Goal: Information Seeking & Learning: Check status

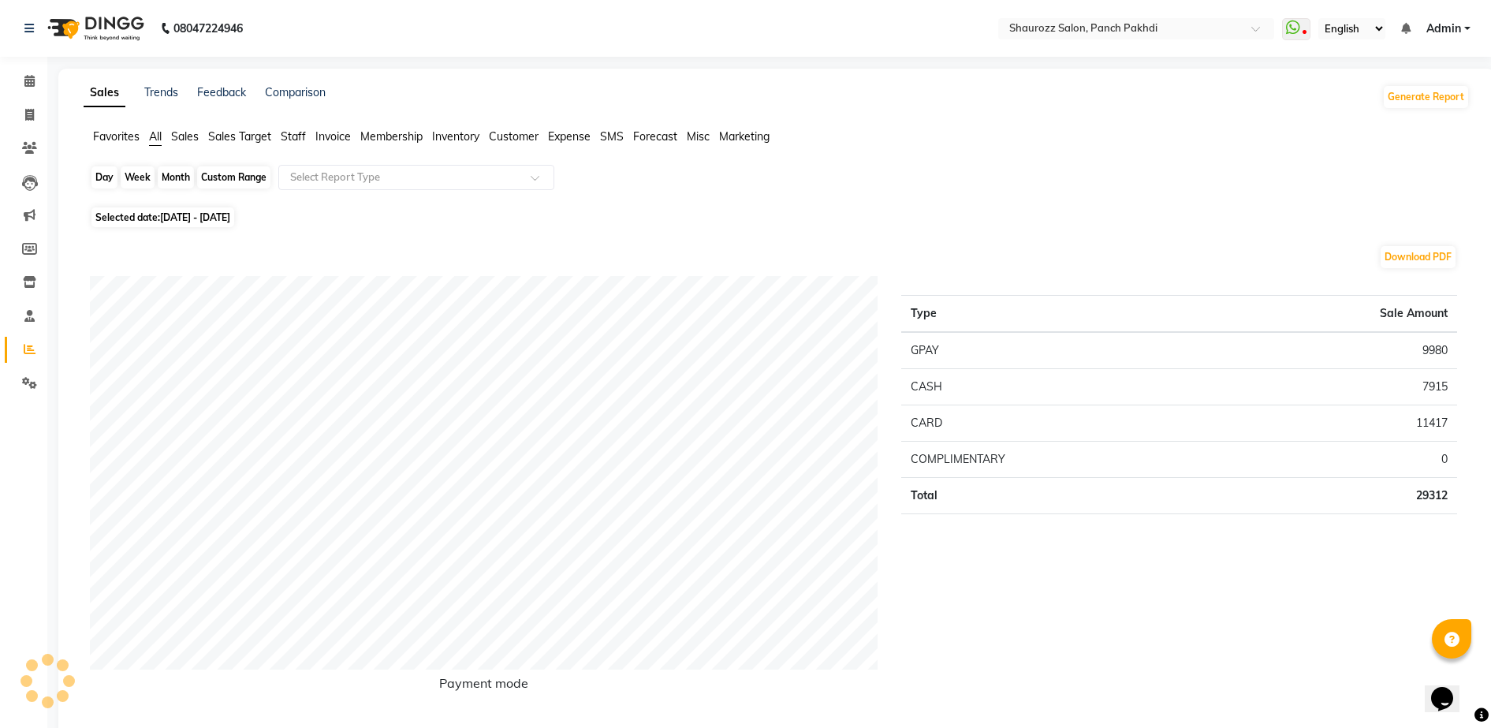
click at [177, 175] on div "Month" at bounding box center [176, 177] width 36 height 22
select select "9"
select select "2025"
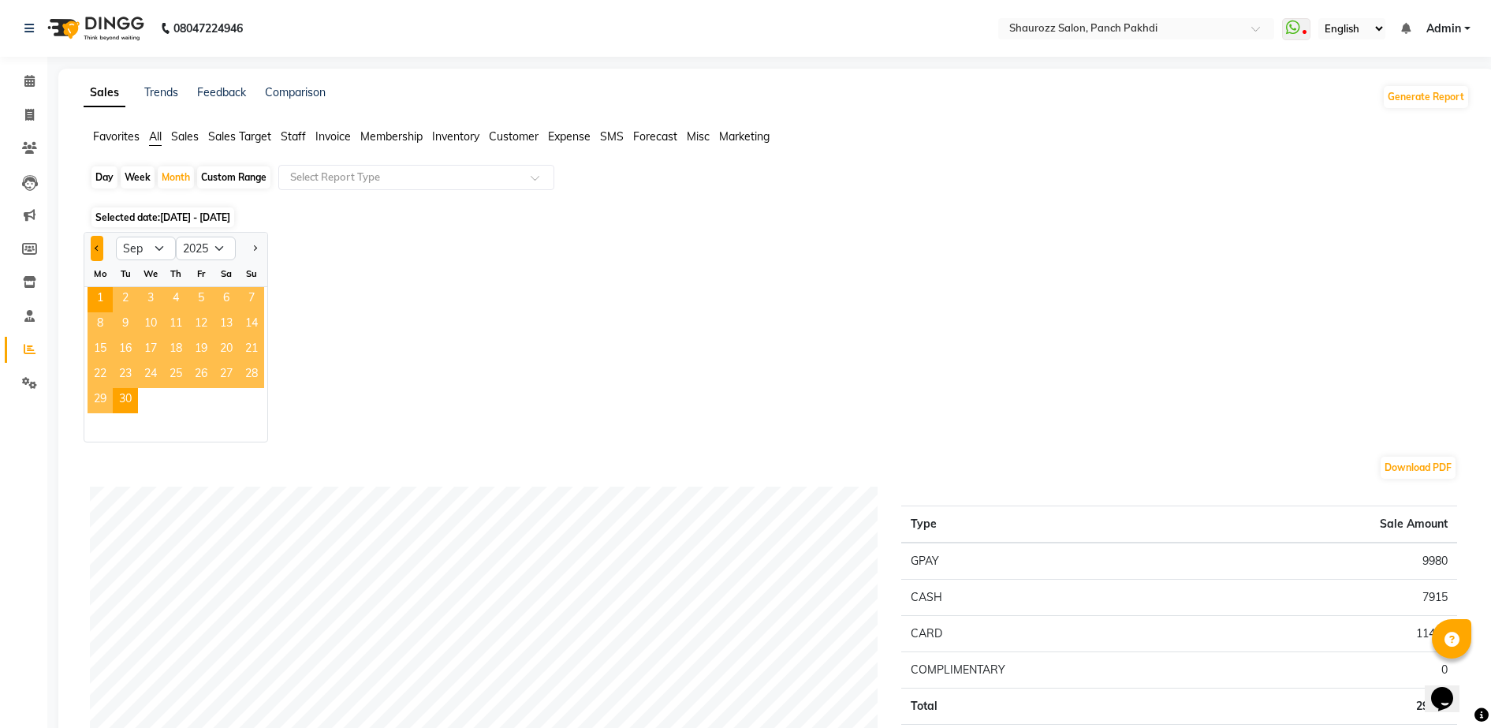
click at [101, 247] on button "Previous month" at bounding box center [97, 248] width 13 height 25
select select "8"
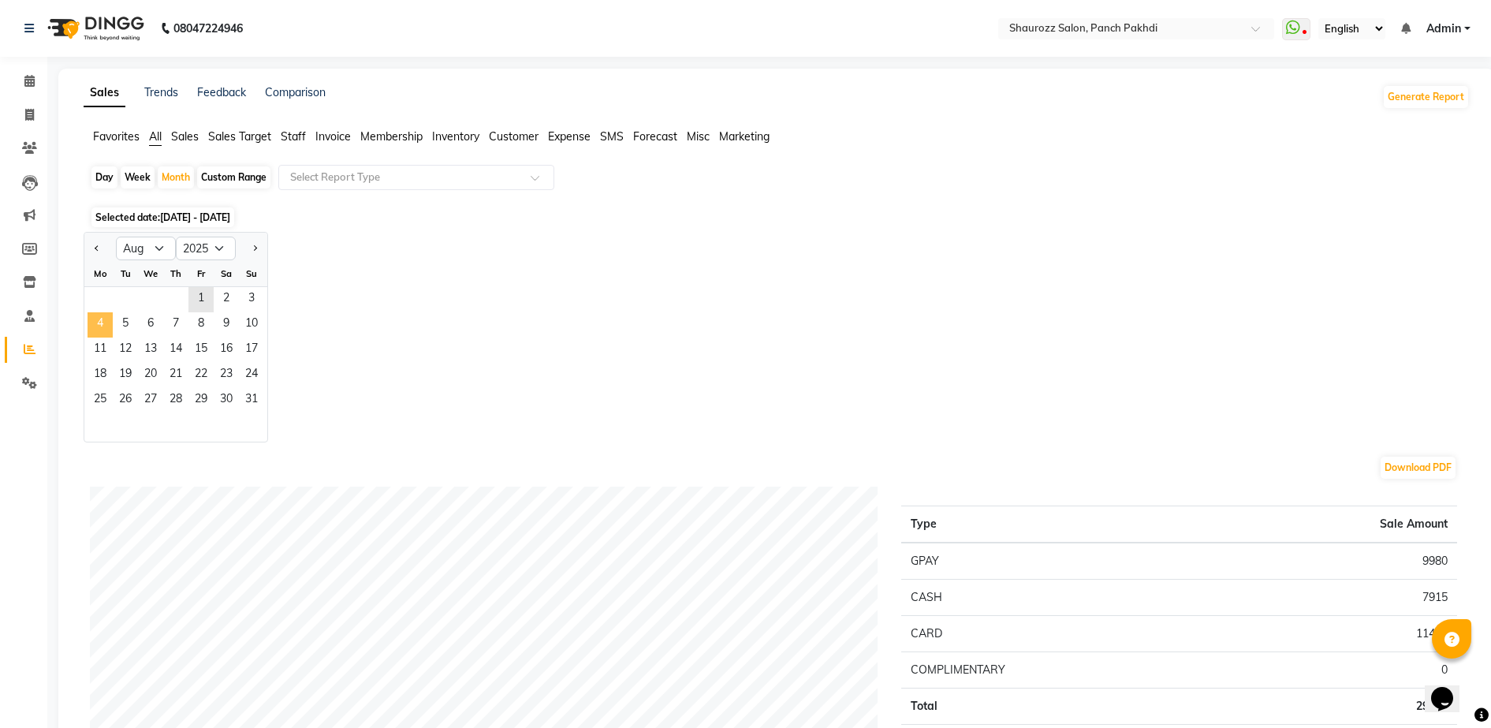
click at [100, 319] on span "4" at bounding box center [100, 324] width 25 height 25
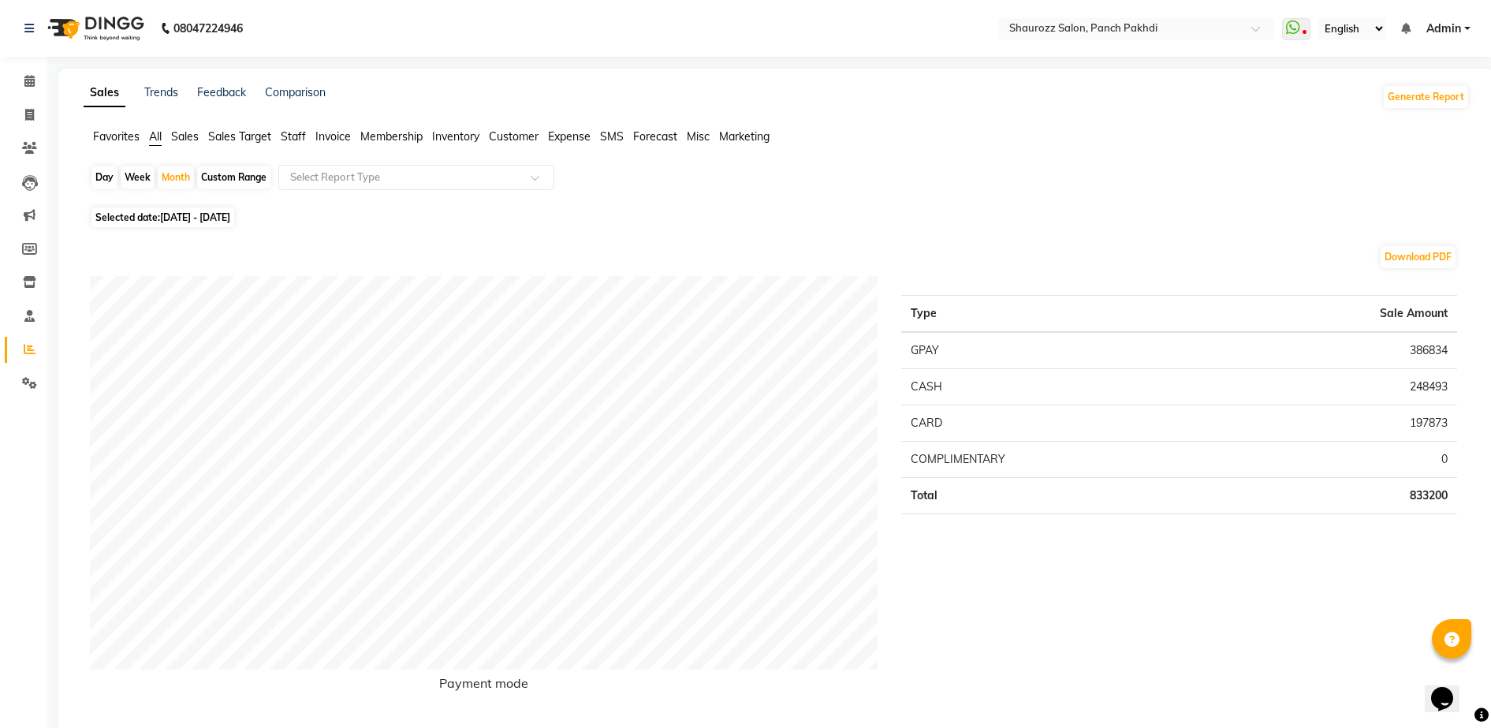
click at [190, 137] on span "Sales" at bounding box center [185, 136] width 28 height 14
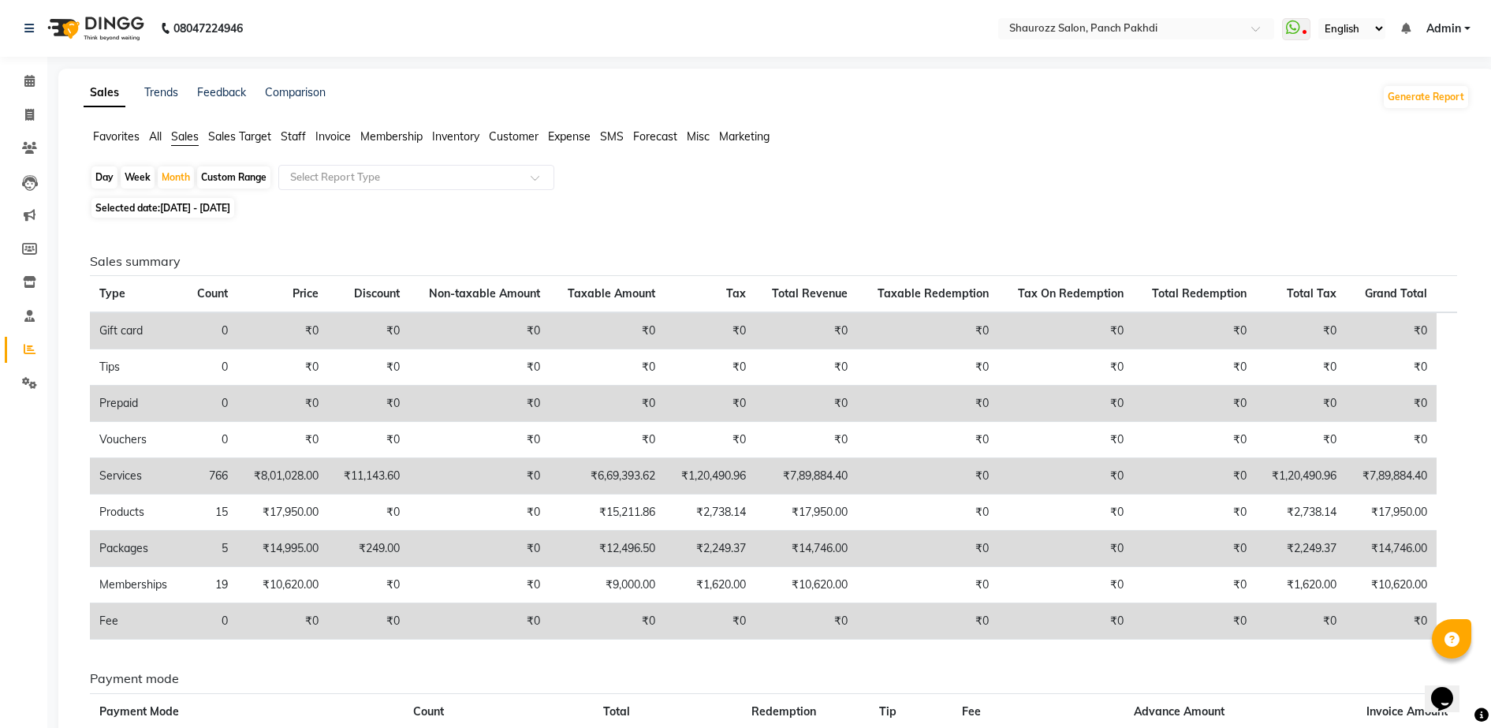
click at [238, 137] on span "Sales Target" at bounding box center [239, 136] width 63 height 14
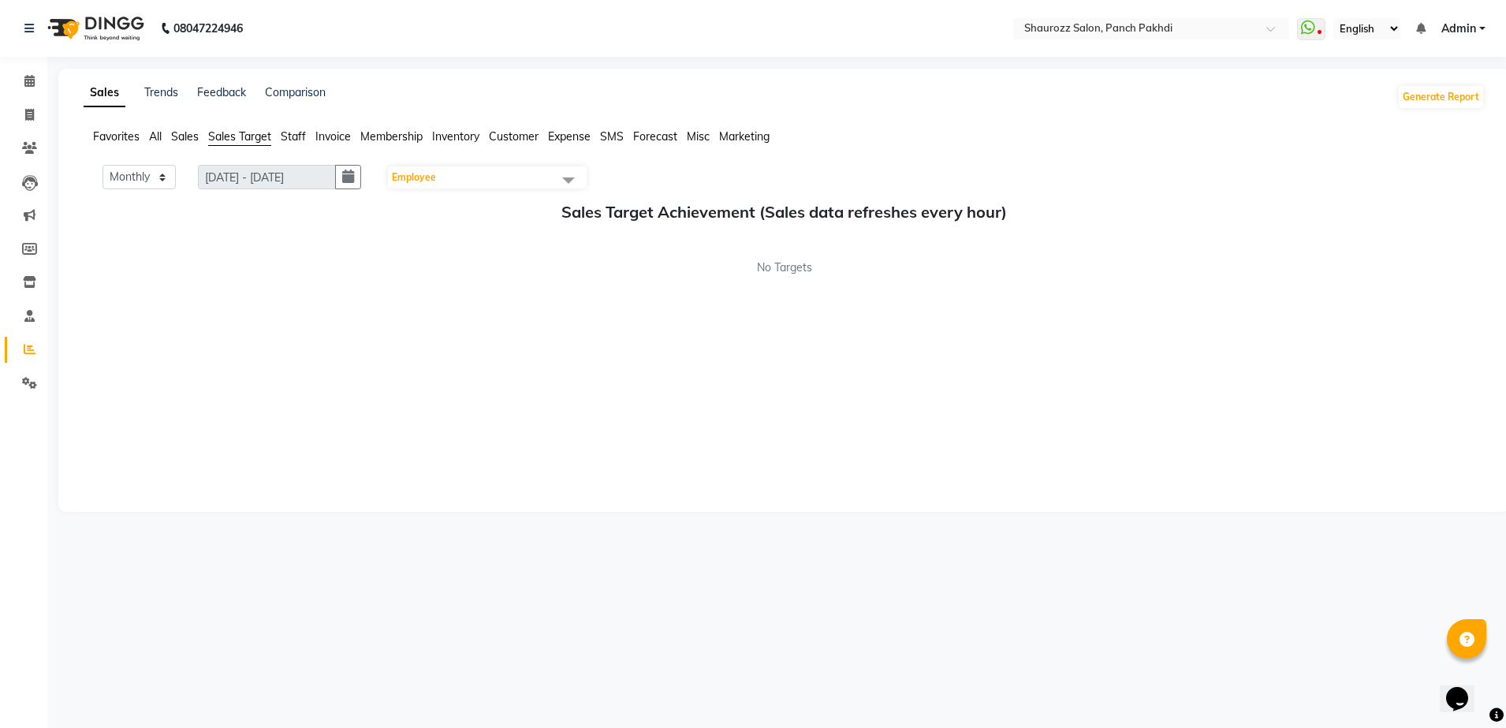
click at [288, 133] on span "Staff" at bounding box center [293, 136] width 25 height 14
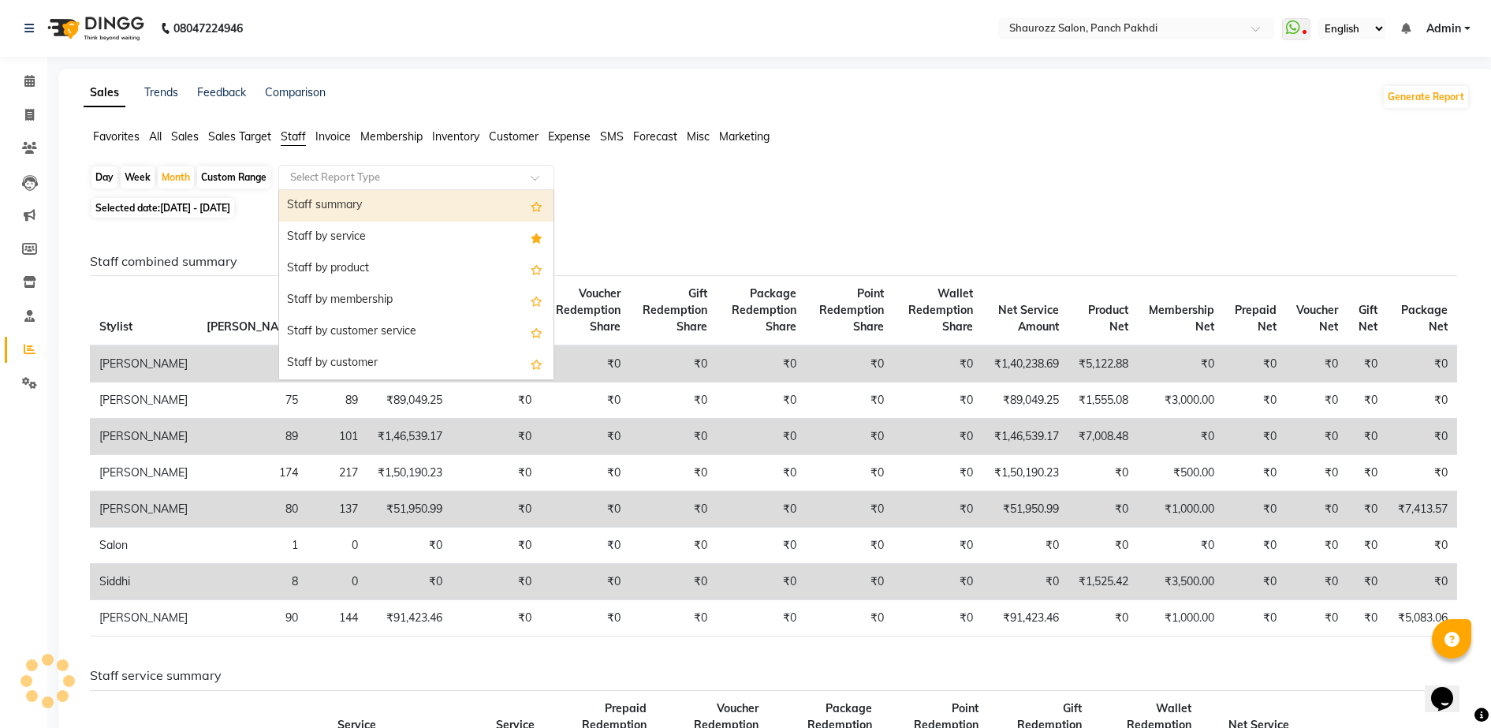
click at [416, 174] on input "text" at bounding box center [400, 178] width 227 height 16
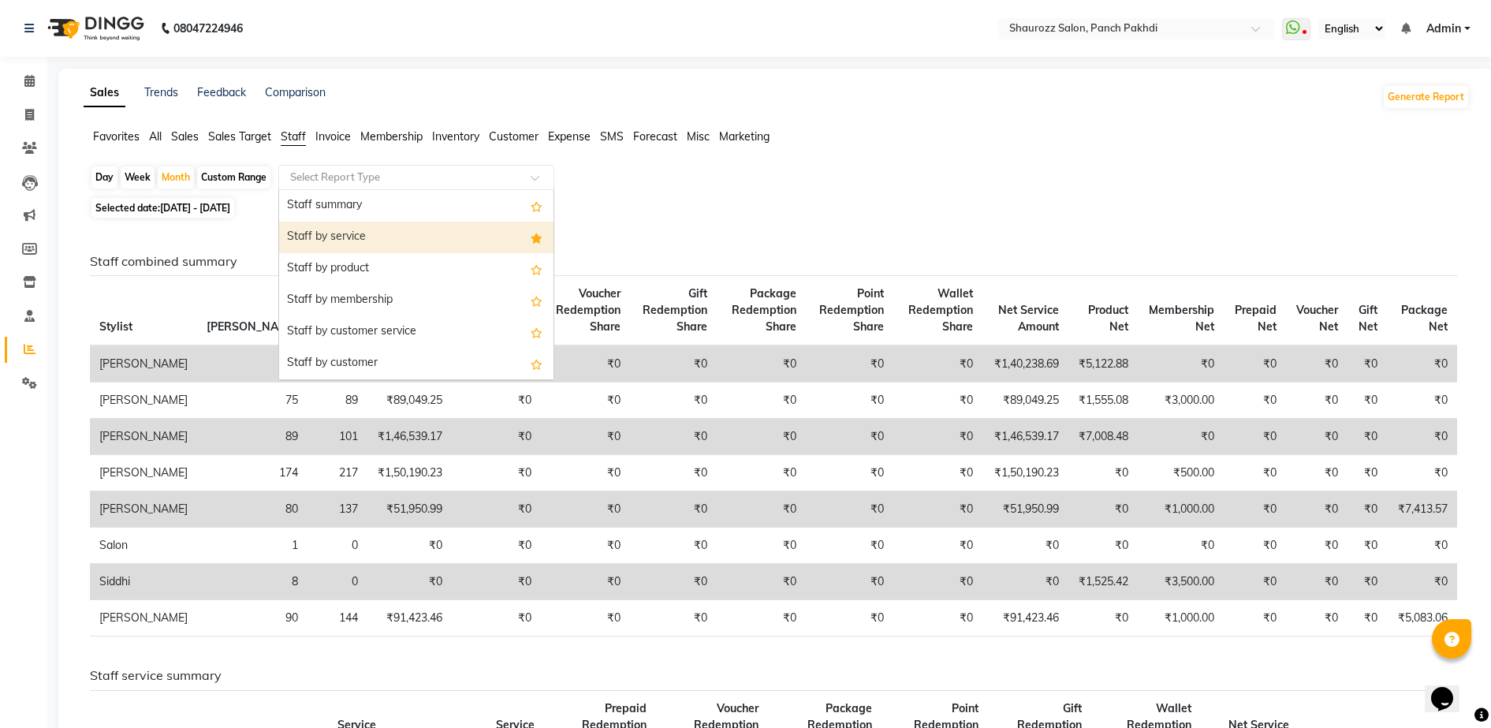
click at [408, 238] on div "Staff by service" at bounding box center [416, 238] width 274 height 32
select select "full_report"
select select "csv"
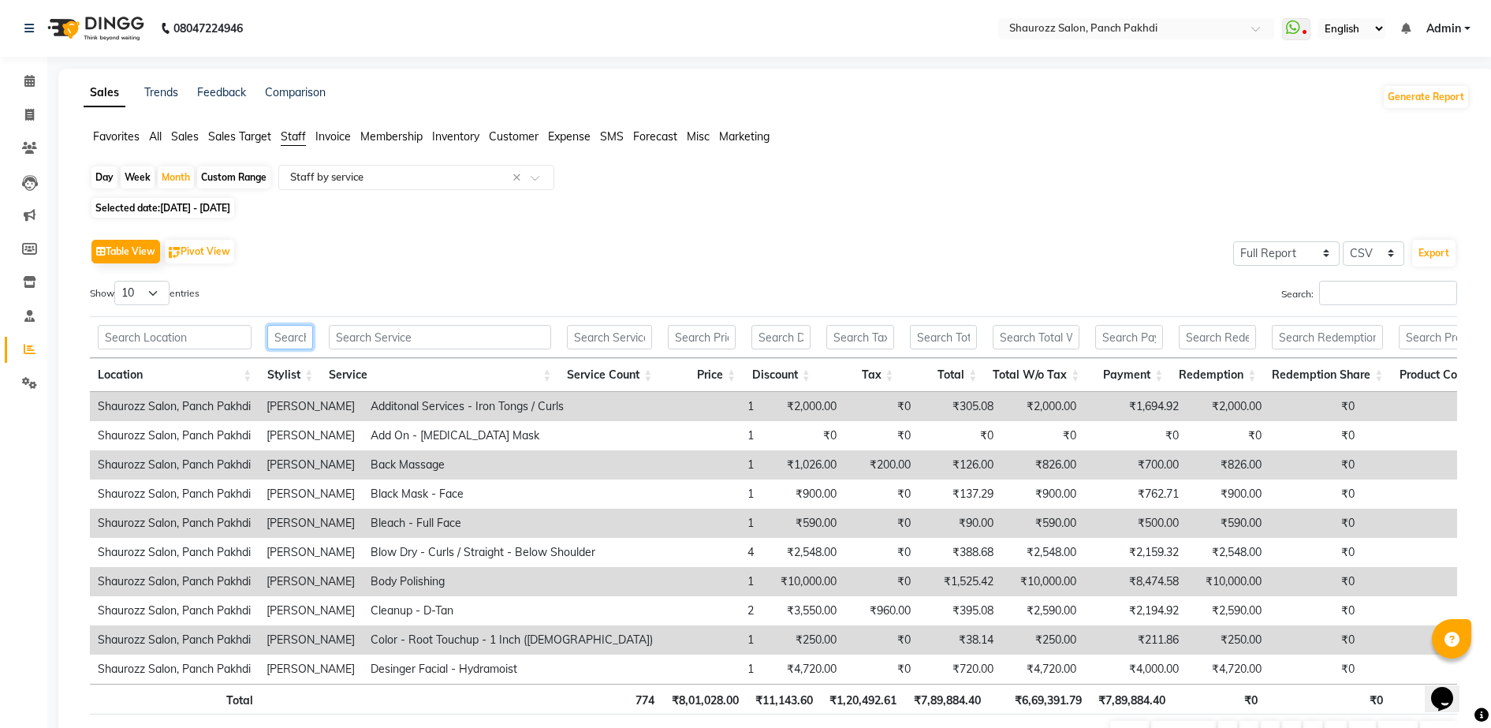
click at [292, 346] on input "text" at bounding box center [290, 337] width 46 height 24
click at [1377, 287] on input "Search:" at bounding box center [1388, 293] width 138 height 24
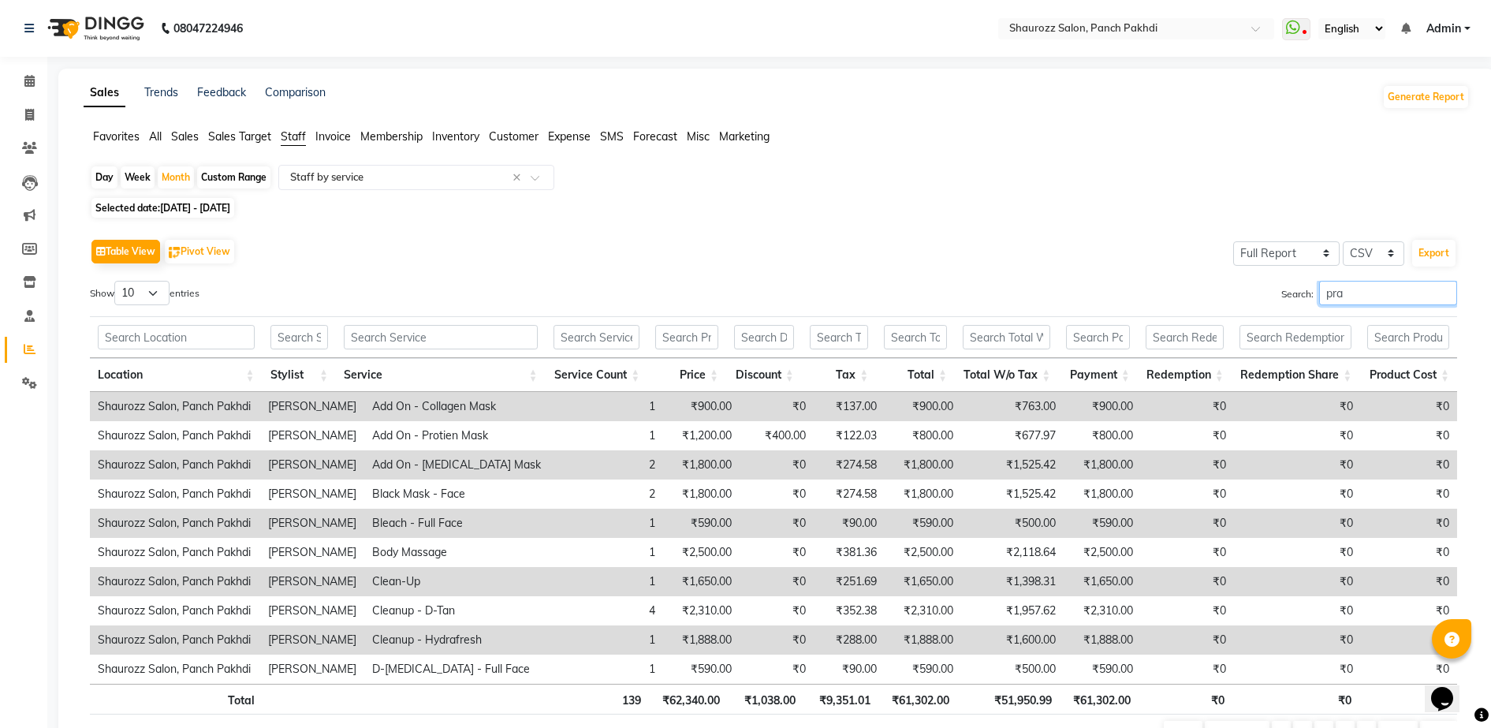
type input "pra"
click at [1368, 249] on select "Select CSV PDF" at bounding box center [1374, 253] width 62 height 24
click at [1081, 291] on div "Search: pra" at bounding box center [1122, 296] width 672 height 31
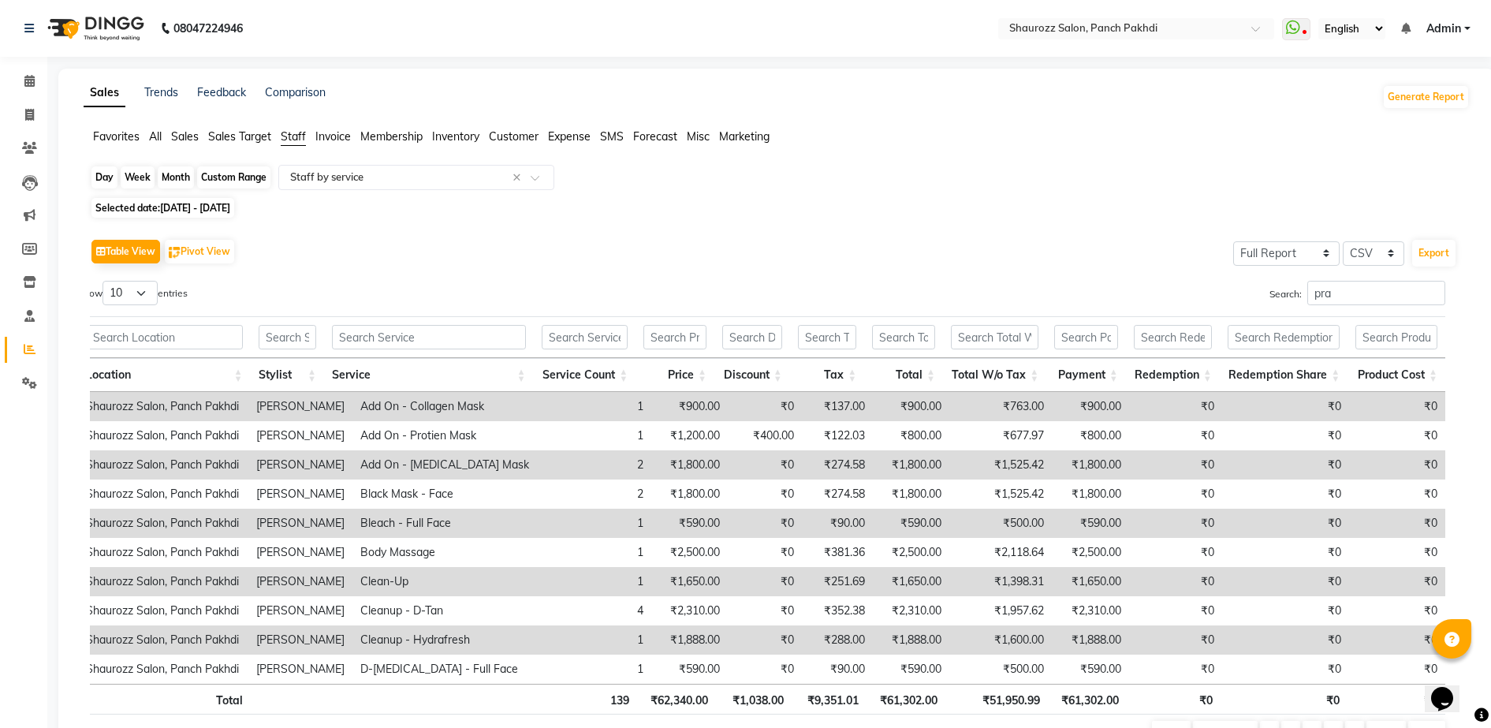
click at [179, 183] on div "Month" at bounding box center [176, 177] width 36 height 22
select select "8"
select select "2025"
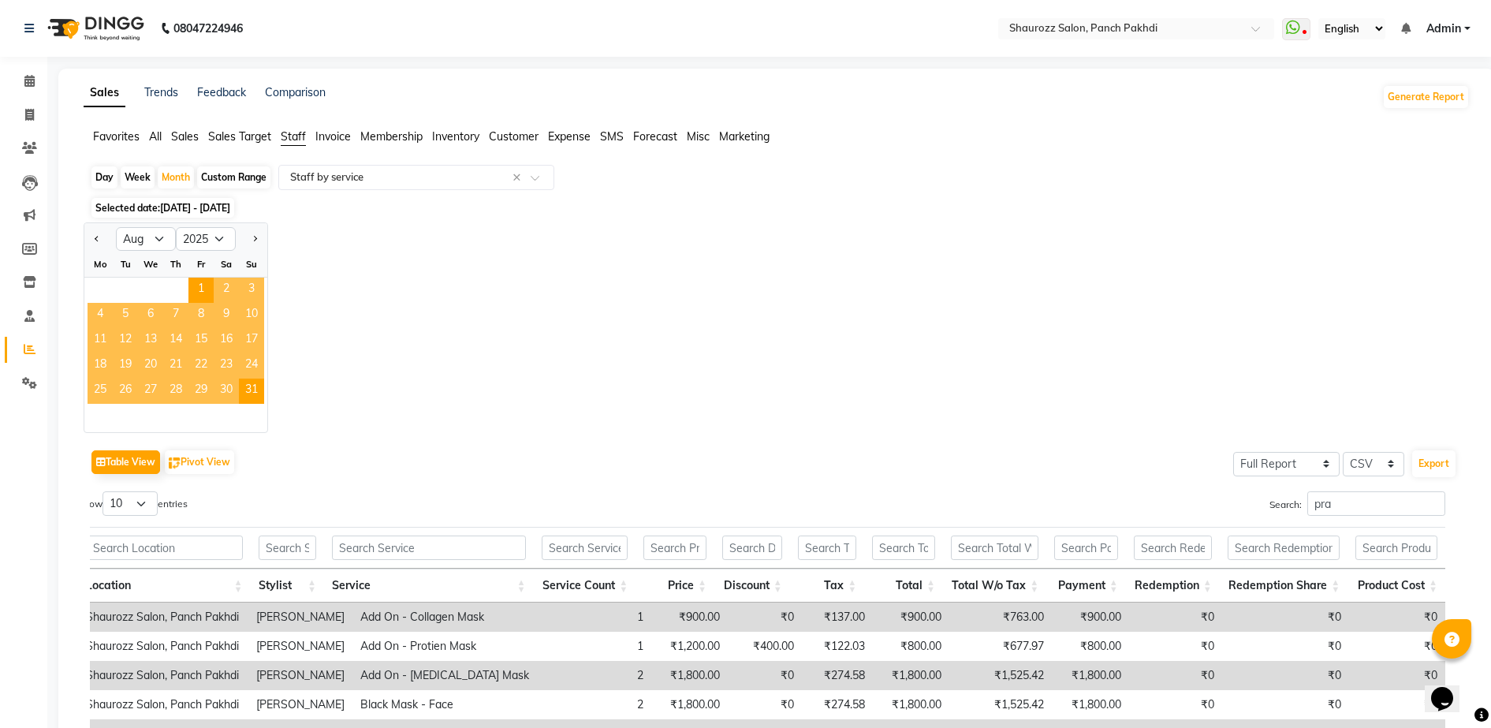
click at [99, 171] on div "Day" at bounding box center [104, 177] width 26 height 22
select select "8"
select select "2025"
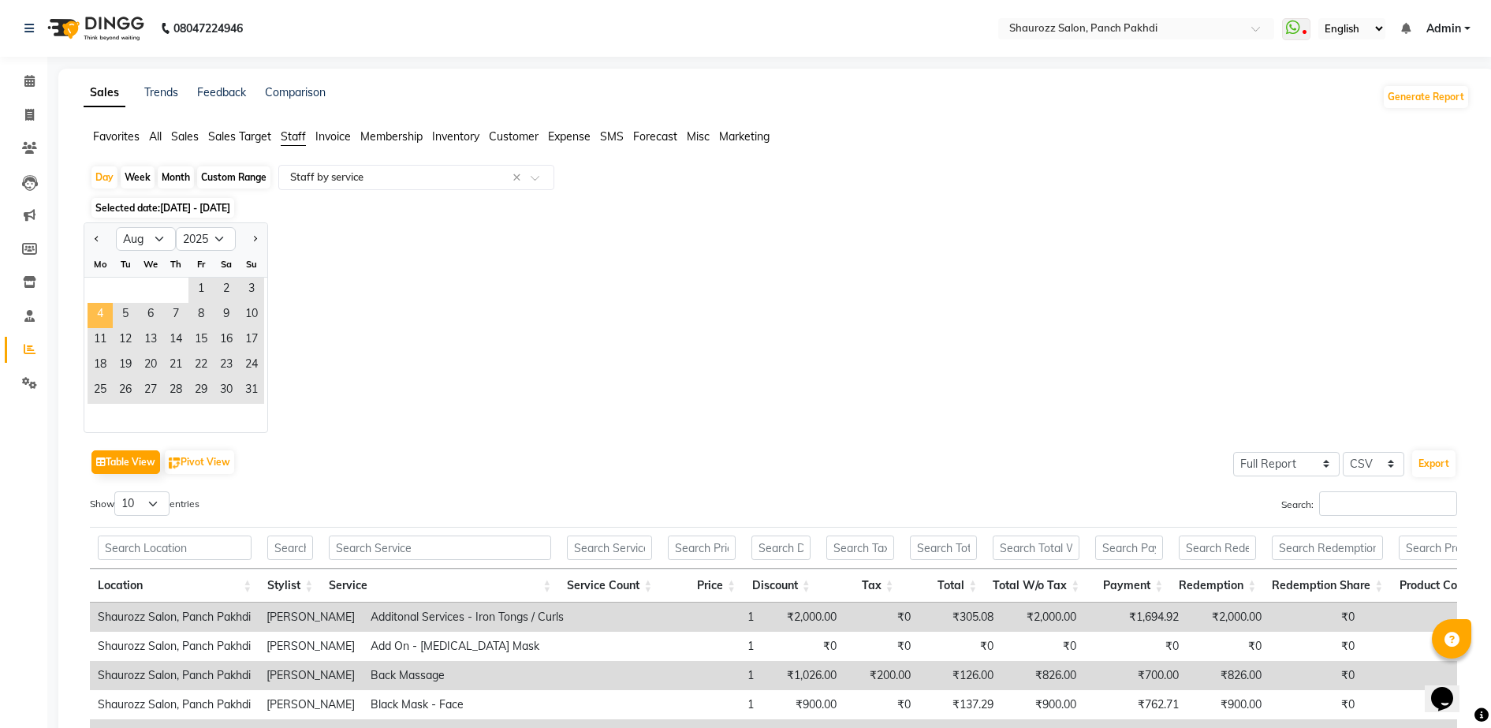
drag, startPoint x: 99, startPoint y: 171, endPoint x: 96, endPoint y: 315, distance: 144.4
click at [96, 315] on span "4" at bounding box center [100, 315] width 25 height 25
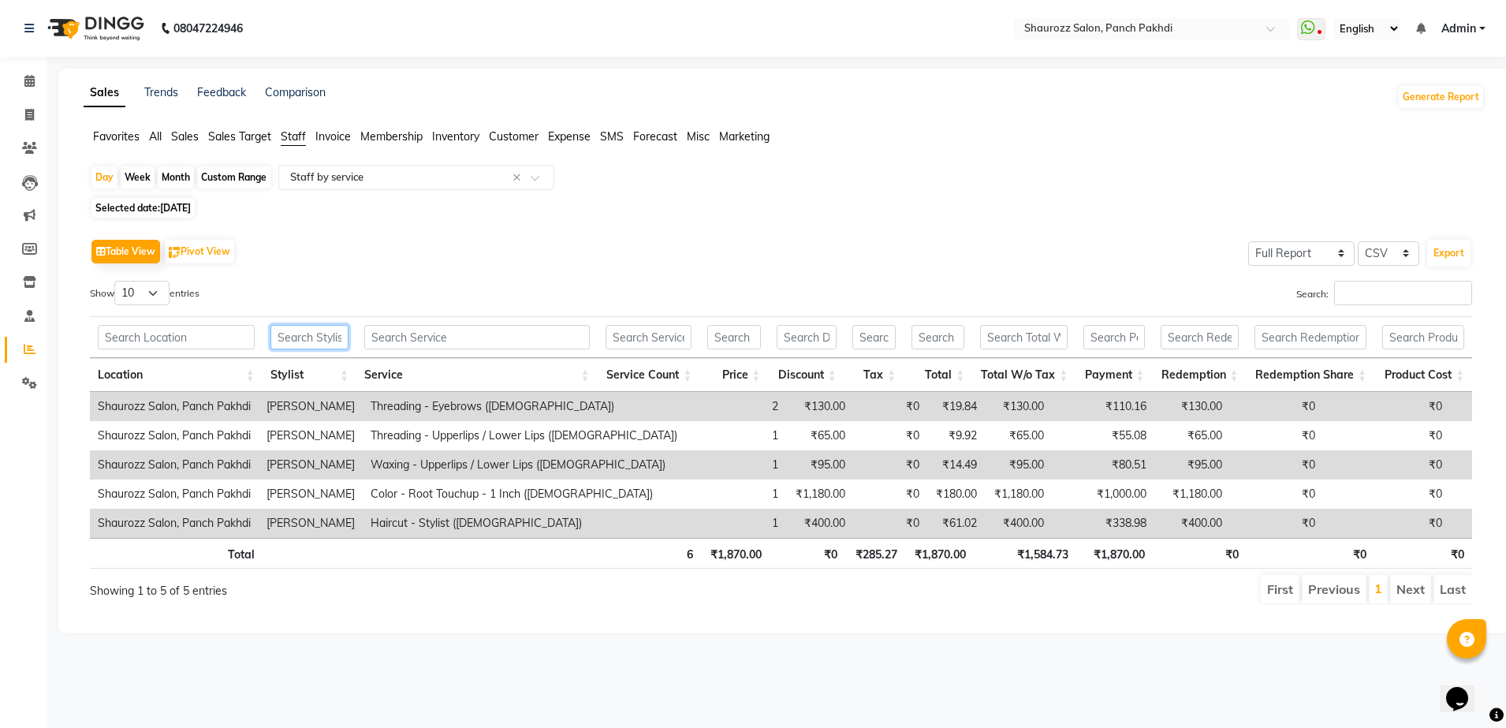
click at [303, 337] on input "text" at bounding box center [310, 337] width 78 height 24
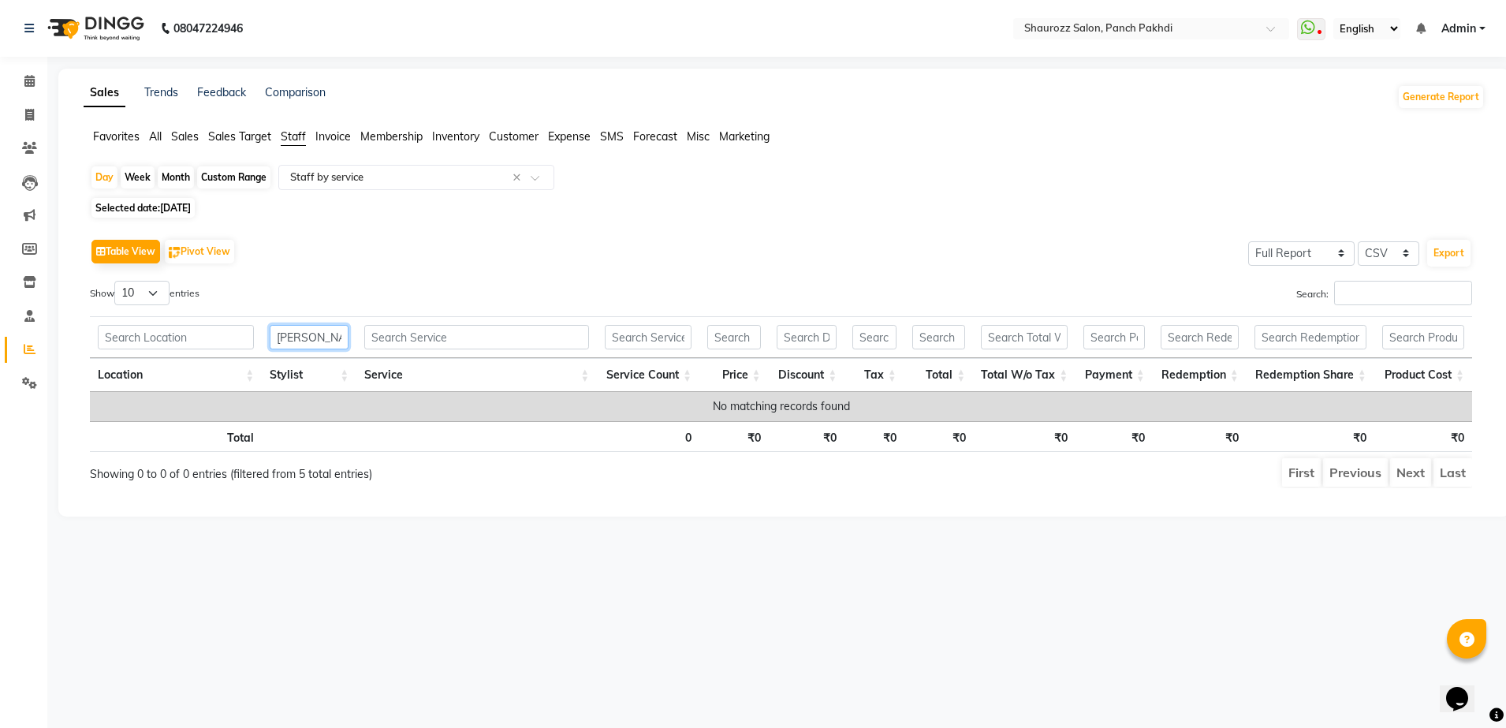
type input "[PERSON_NAME]"
click at [560, 265] on div "Table View Pivot View Select Full Report Filtered Report Select CSV PDF Export" at bounding box center [781, 251] width 1383 height 33
click at [318, 342] on input "[PERSON_NAME]" at bounding box center [309, 337] width 79 height 24
click at [883, 281] on div "Search:" at bounding box center [1133, 296] width 680 height 31
click at [109, 179] on div "Day" at bounding box center [104, 177] width 26 height 22
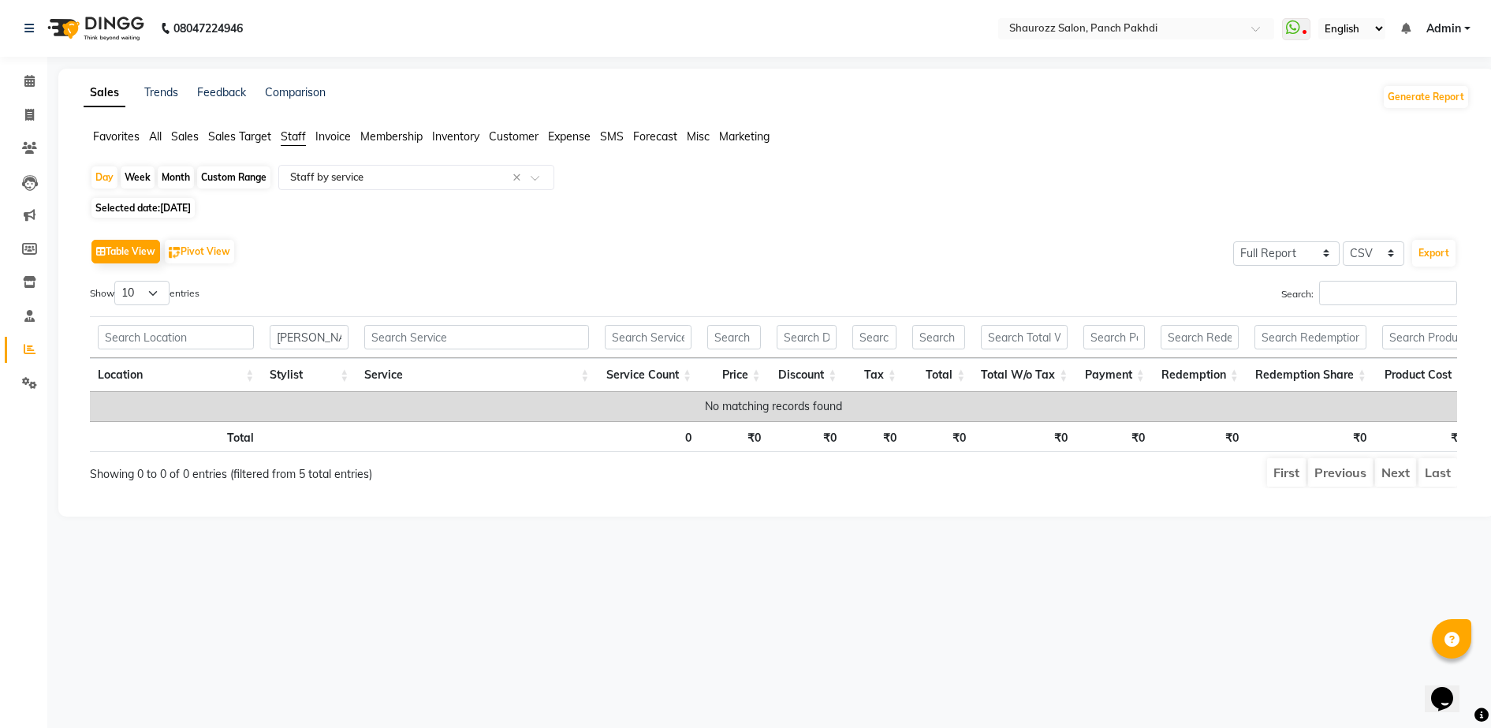
select select "8"
select select "2025"
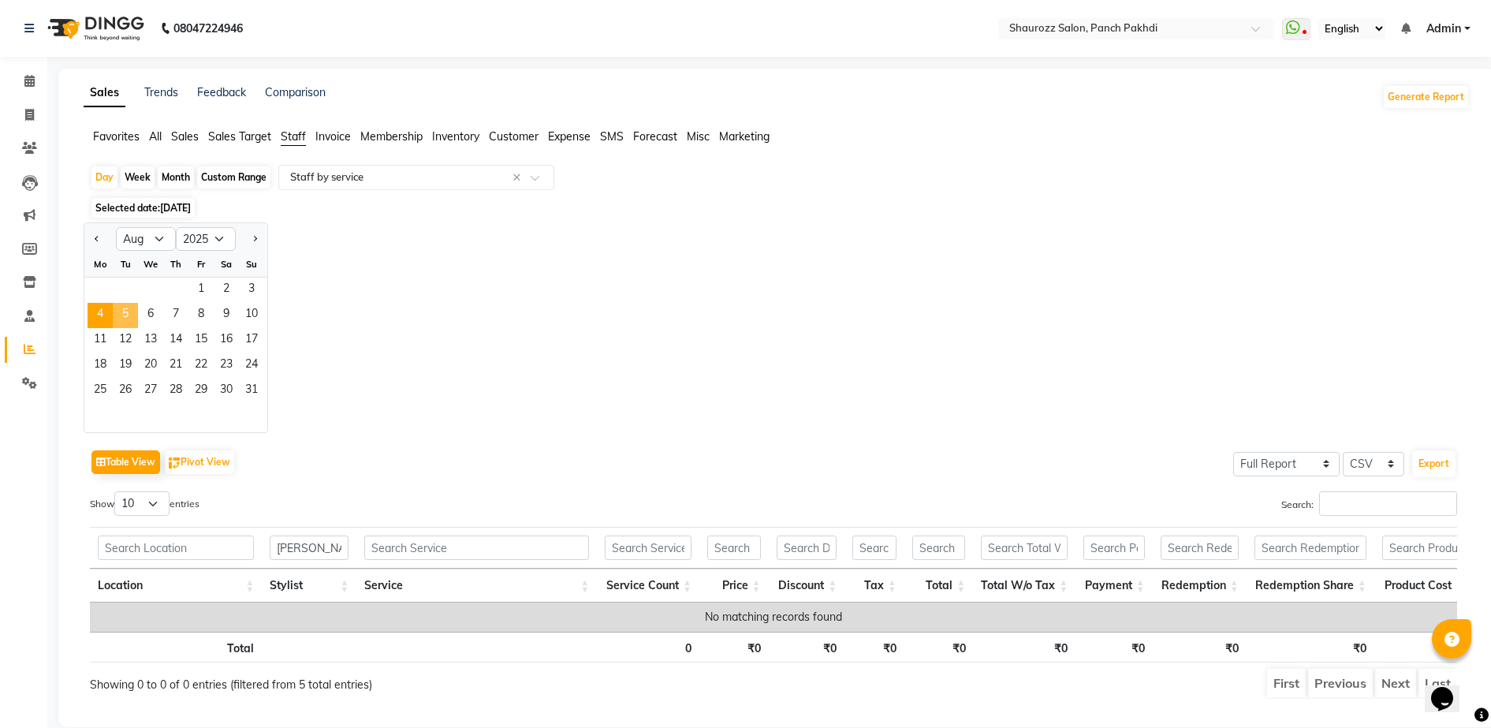
click at [124, 313] on span "5" at bounding box center [125, 315] width 25 height 25
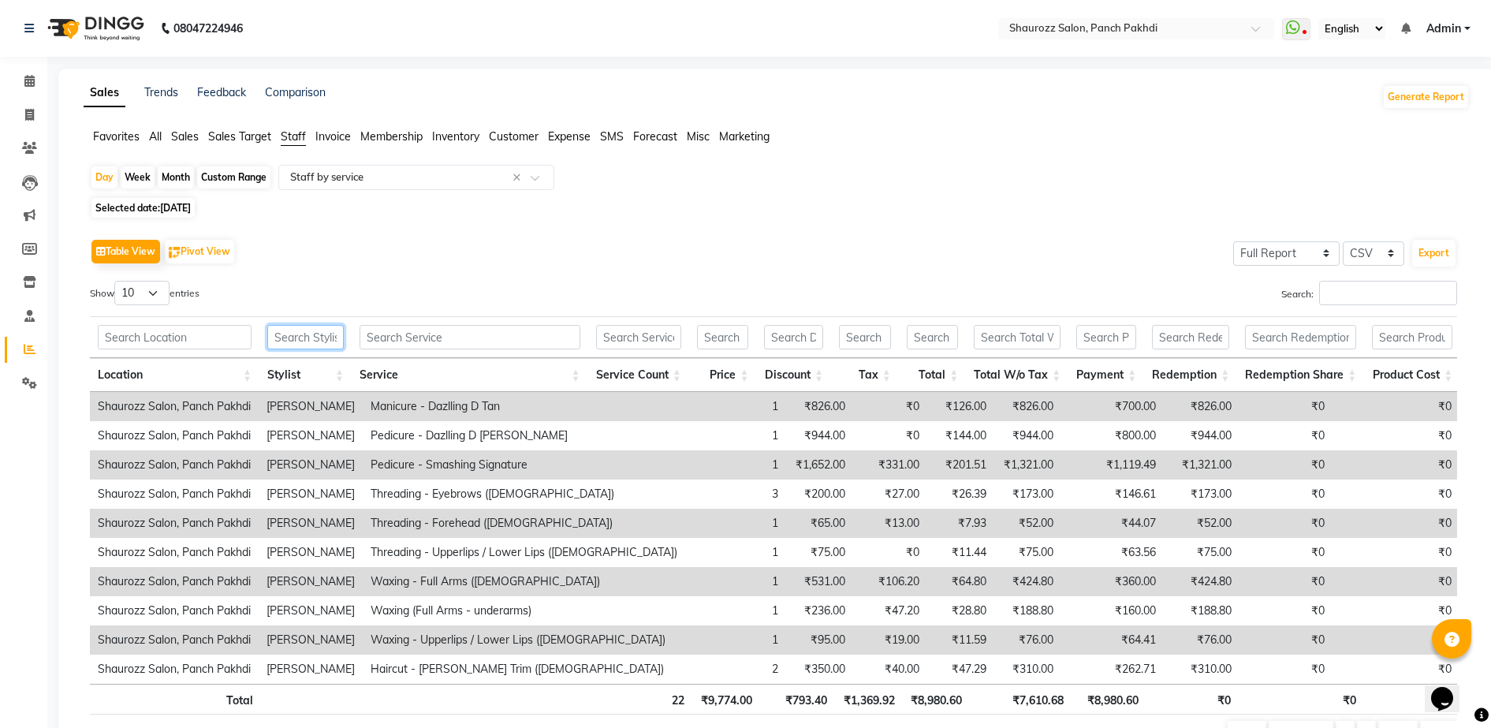
click at [310, 336] on input "text" at bounding box center [305, 337] width 77 height 24
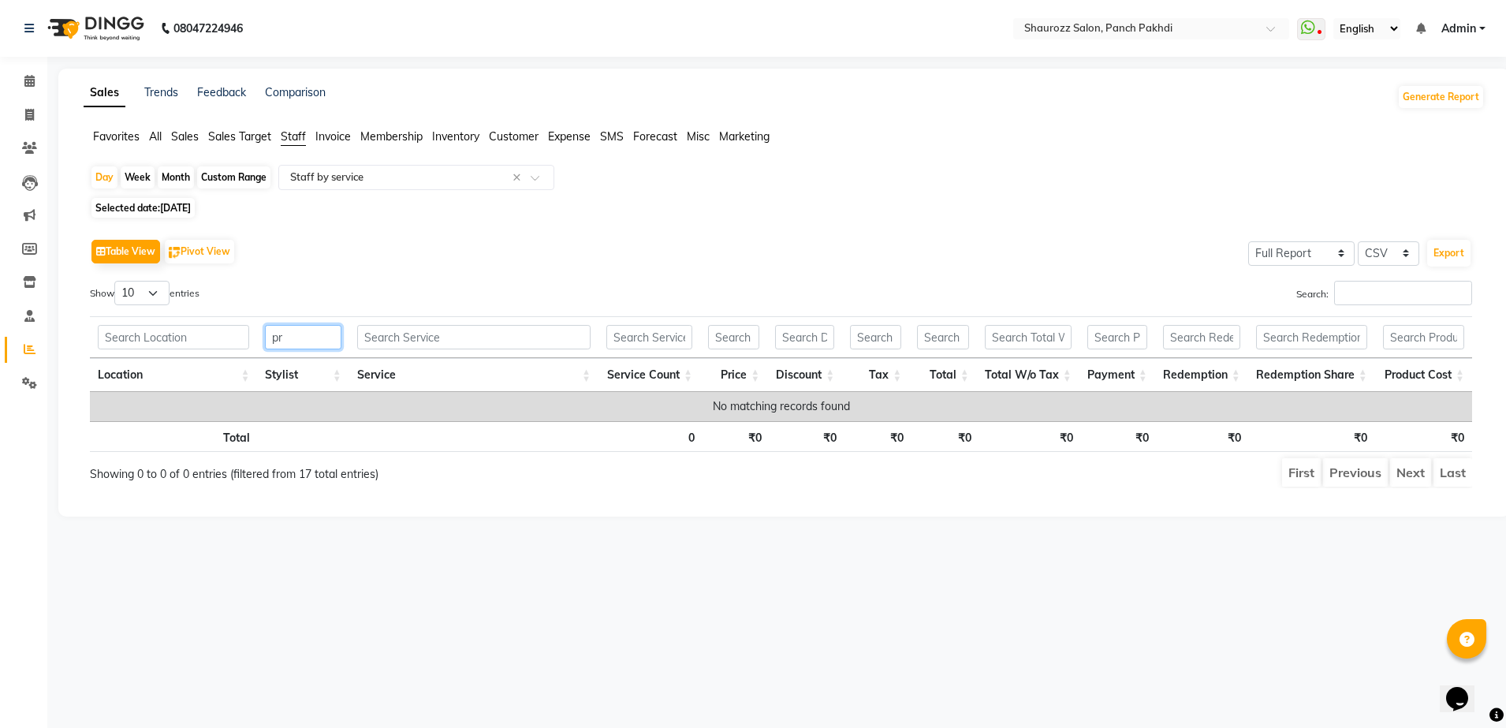
type input "p"
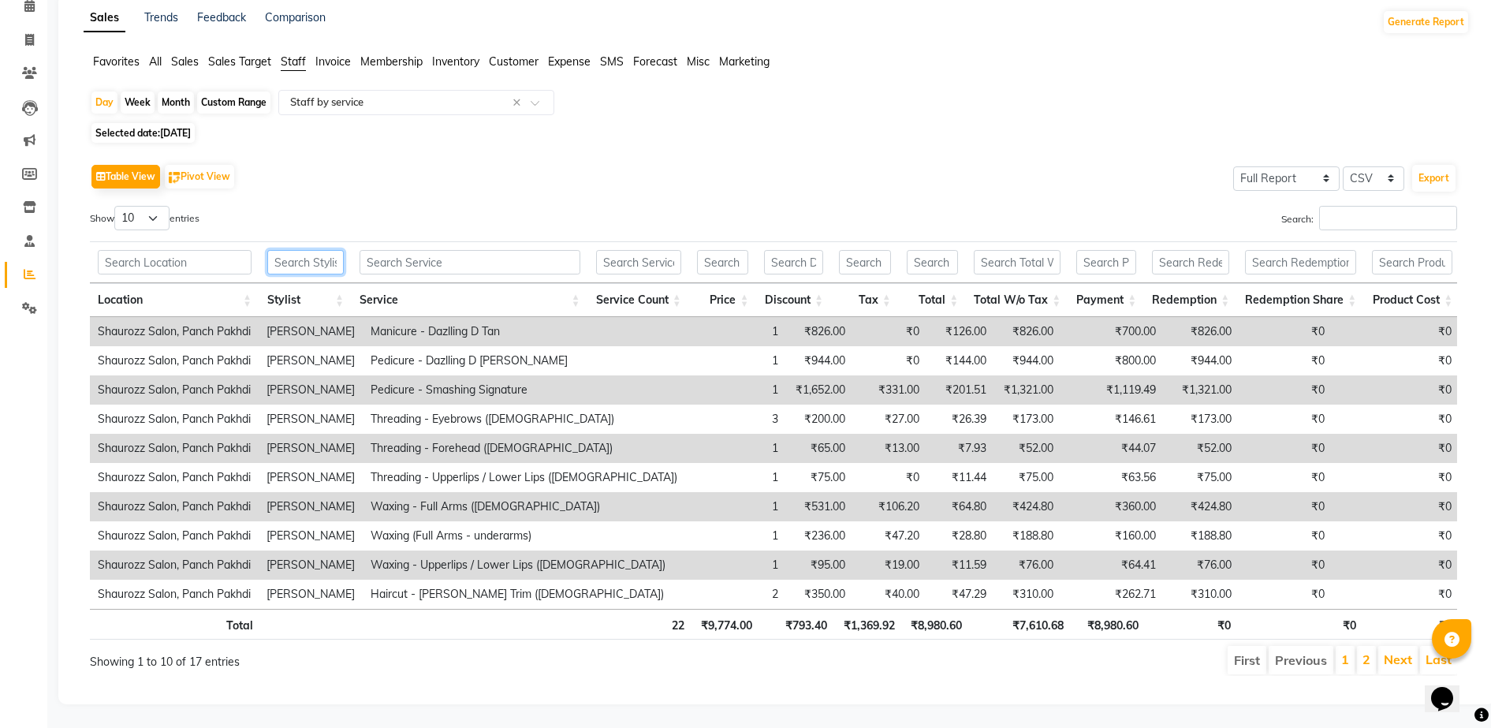
scroll to position [105, 0]
click at [1368, 651] on link "2" at bounding box center [1367, 659] width 8 height 16
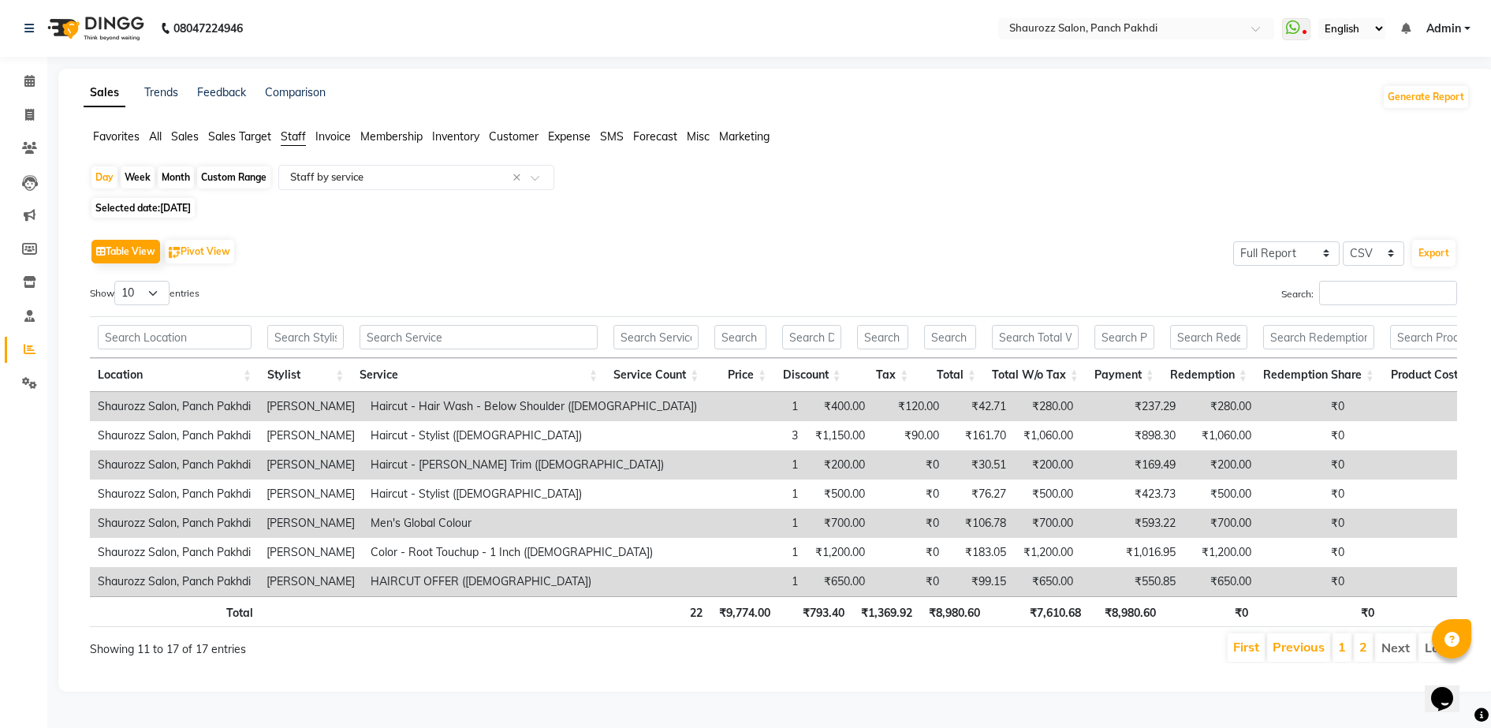
scroll to position [17, 0]
